Goal: Information Seeking & Learning: Learn about a topic

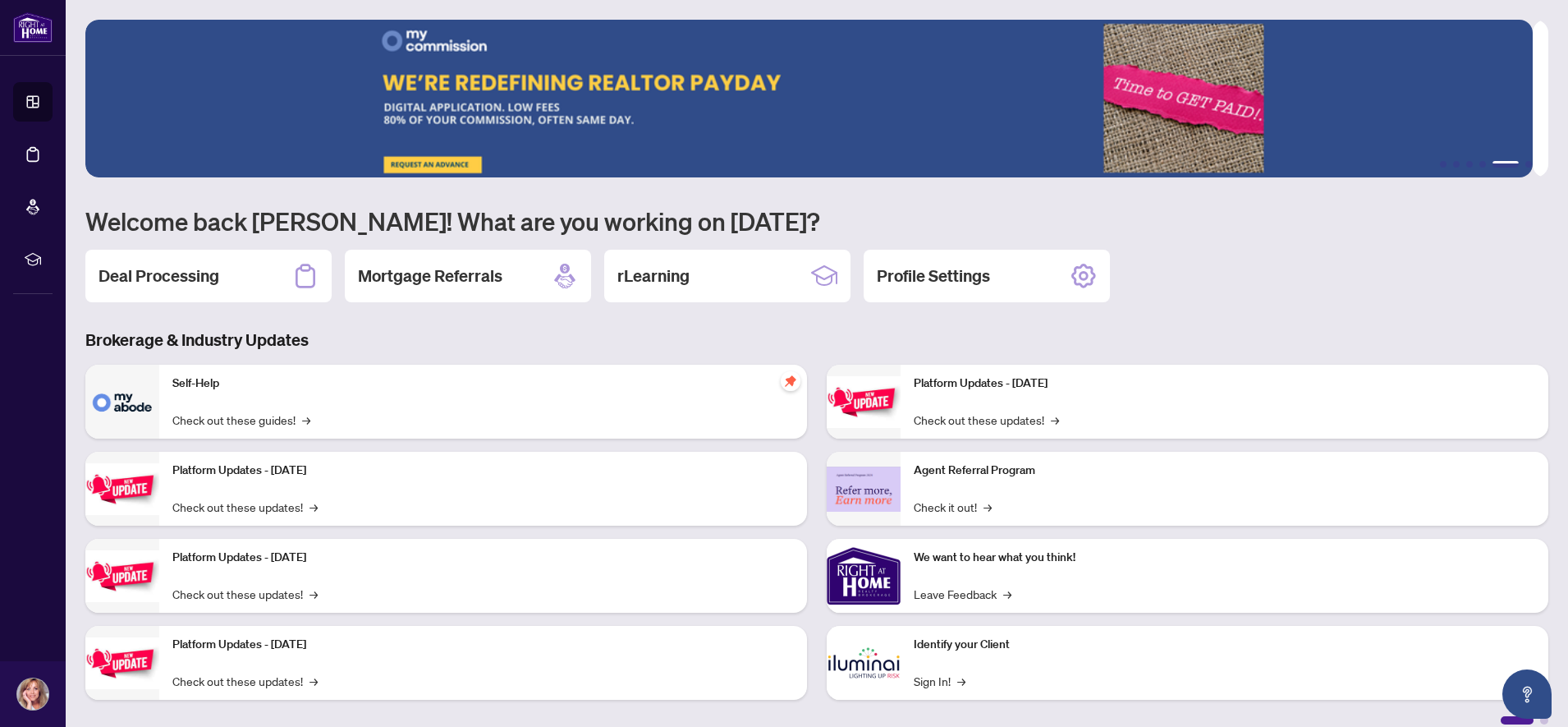
click at [1147, 709] on div "Platform Updates - [DATE] Check out these updates! → Agent Referral Program Che…" at bounding box center [1187, 538] width 741 height 349
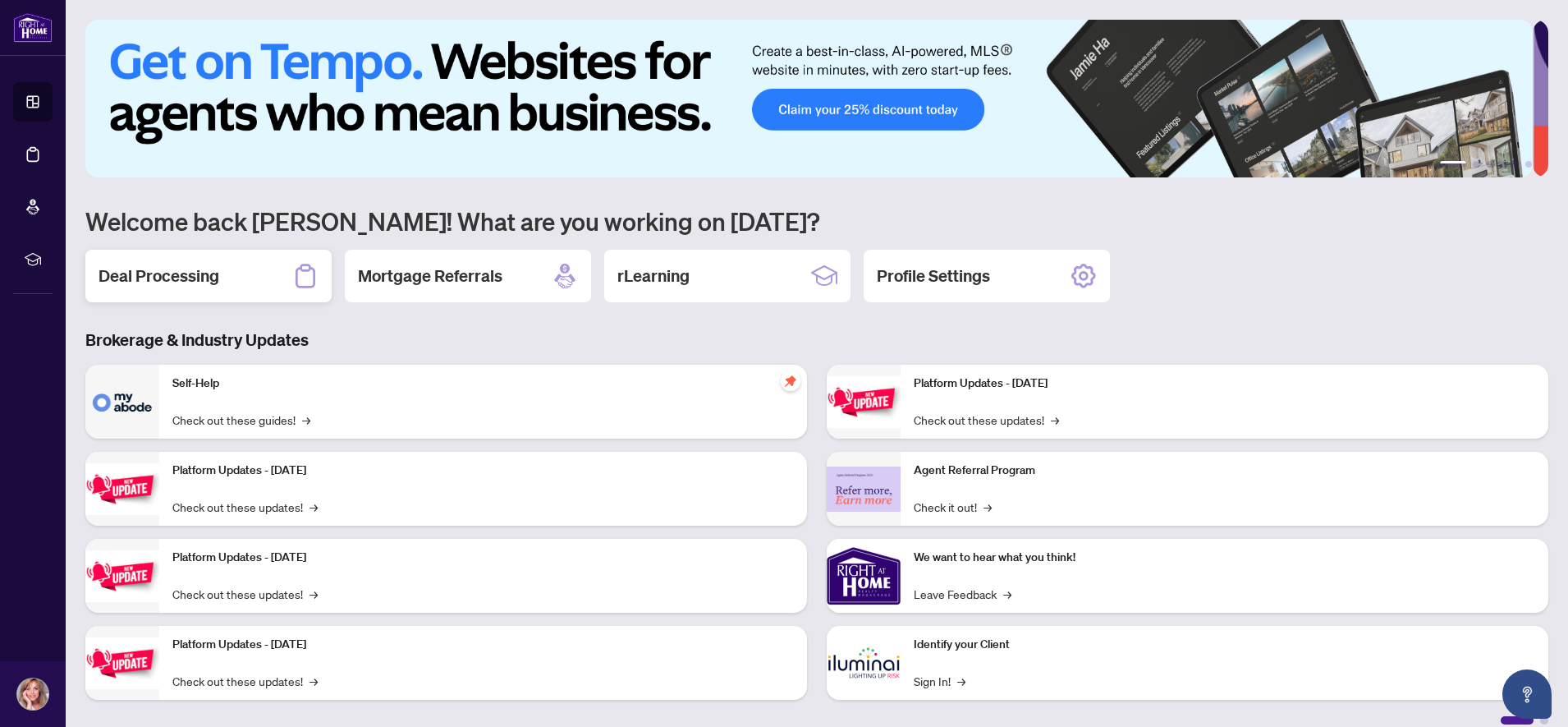
click at [183, 275] on h2 "Deal Processing" at bounding box center [159, 276] width 121 height 23
click at [709, 275] on div "rLearning" at bounding box center [727, 276] width 247 height 53
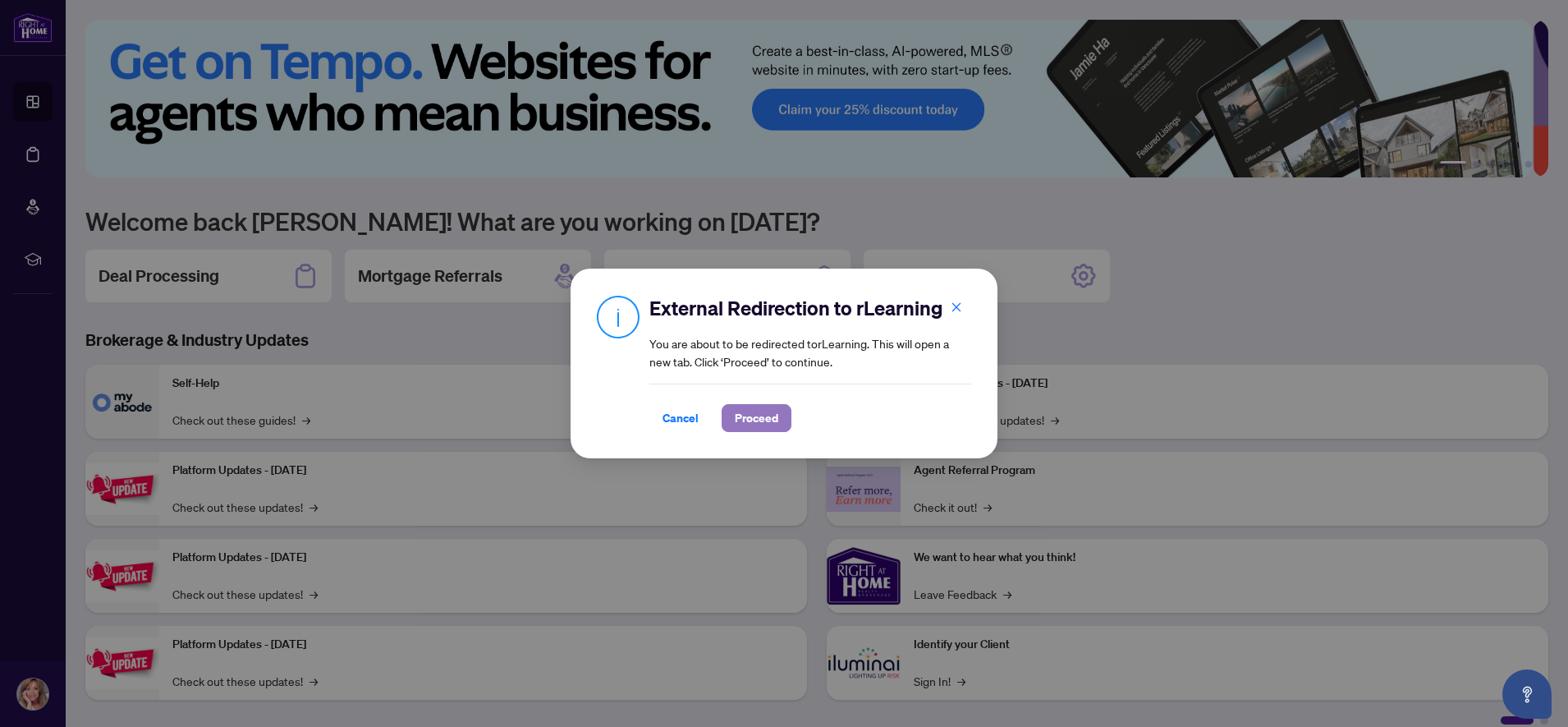
click at [777, 423] on span "Proceed" at bounding box center [756, 418] width 44 height 26
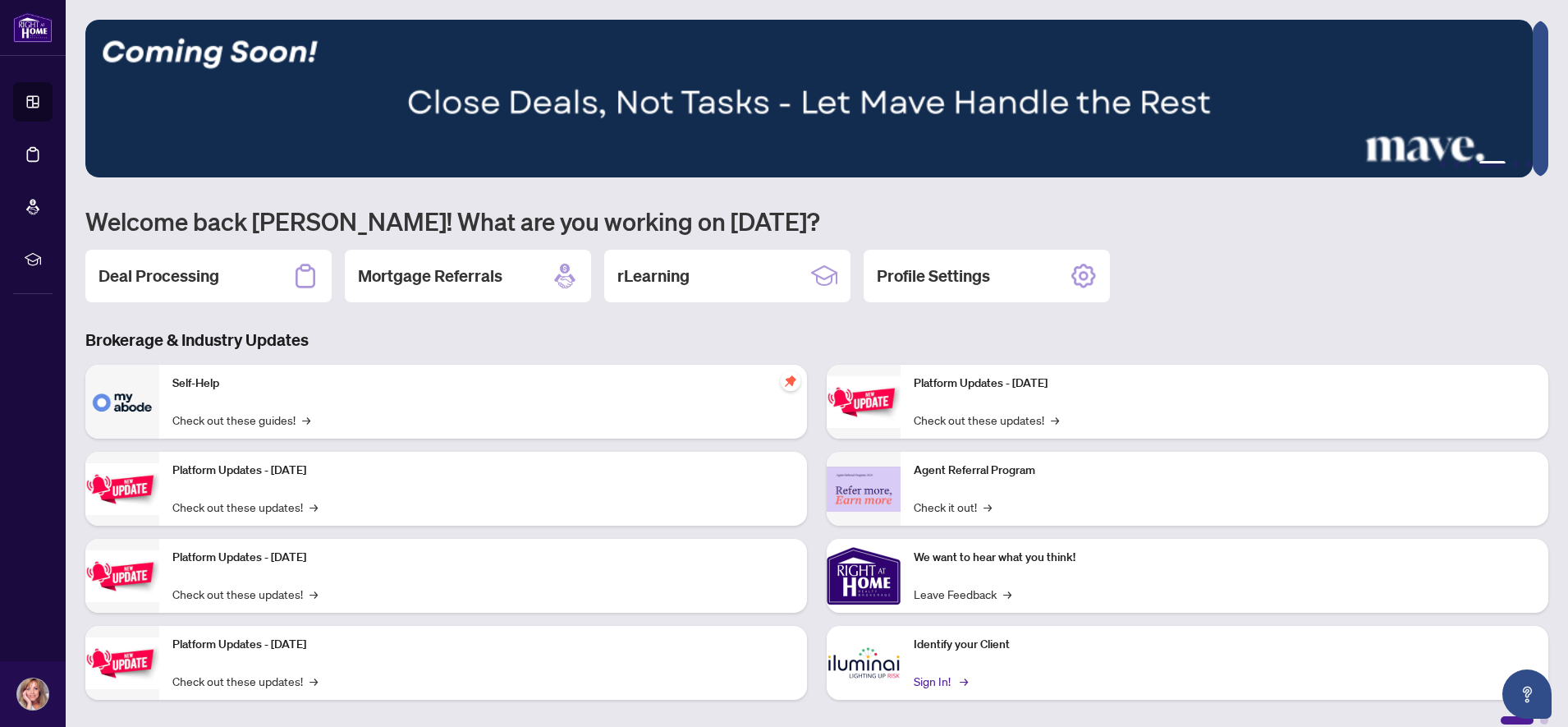
click at [950, 676] on link "Sign In! →" at bounding box center [939, 680] width 52 height 18
